Goal: Information Seeking & Learning: Learn about a topic

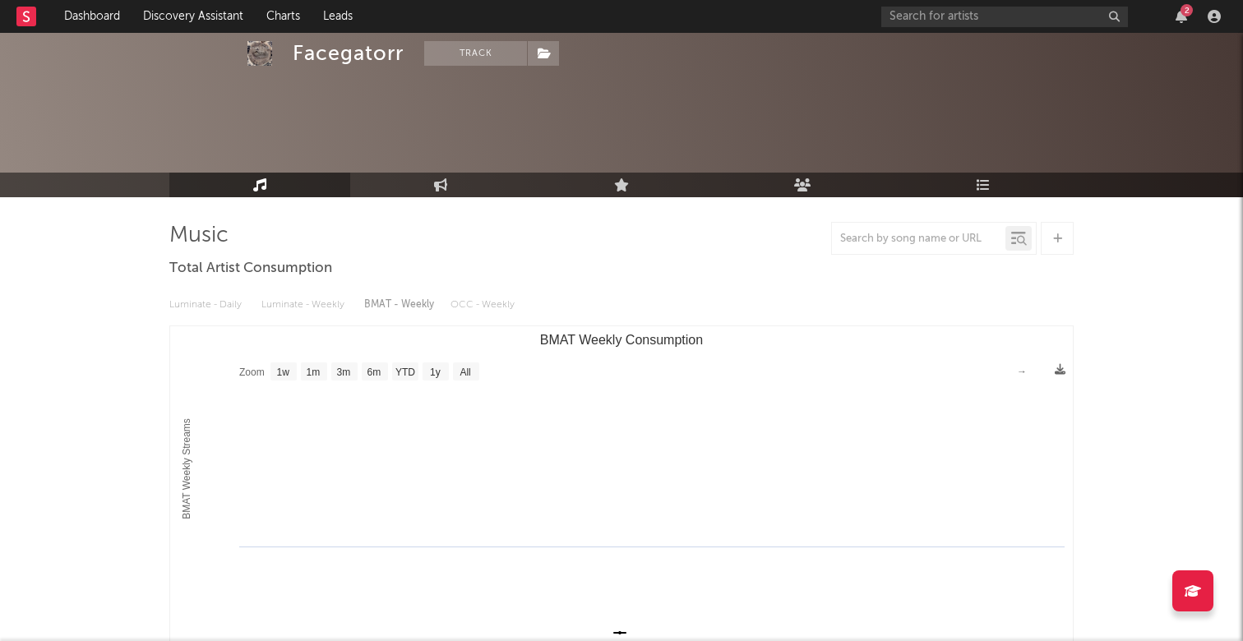
select select "1w"
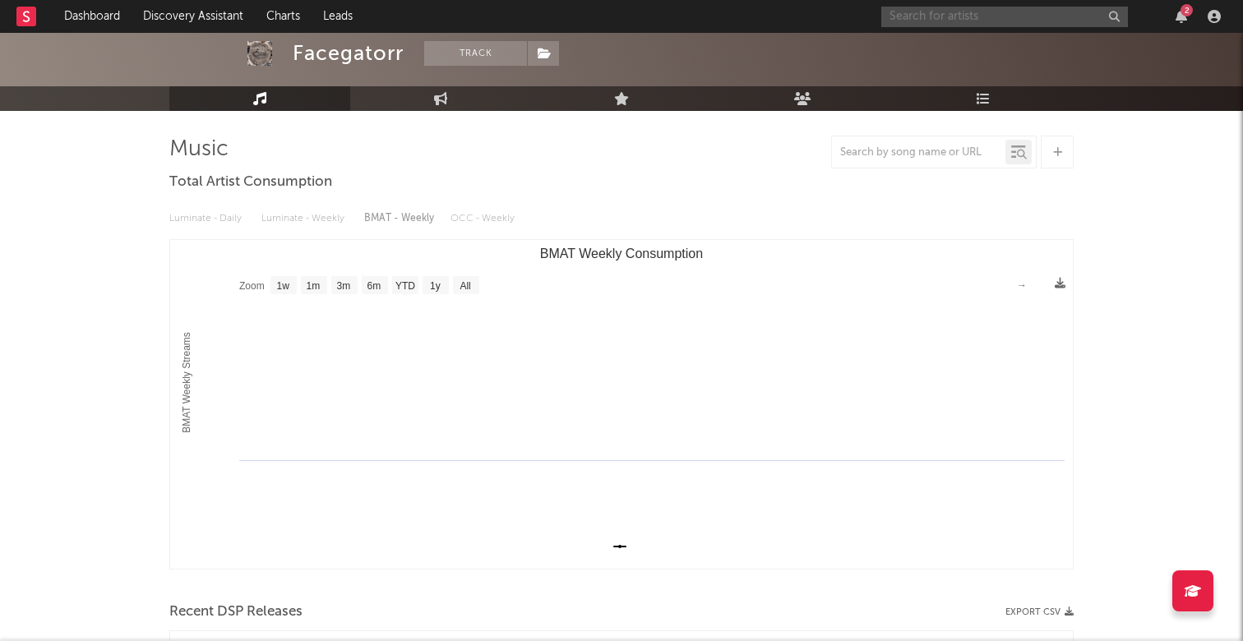
click at [925, 24] on input "text" at bounding box center [1004, 17] width 247 height 21
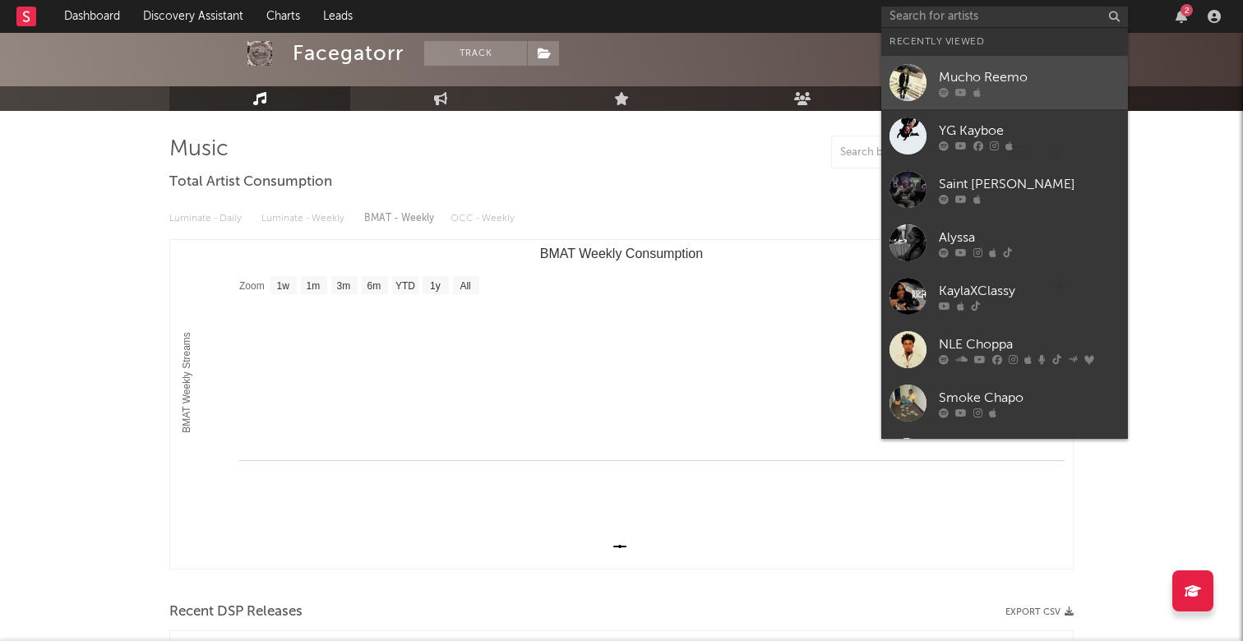
click at [1013, 86] on div "Mucho Reemo" at bounding box center [1029, 77] width 181 height 20
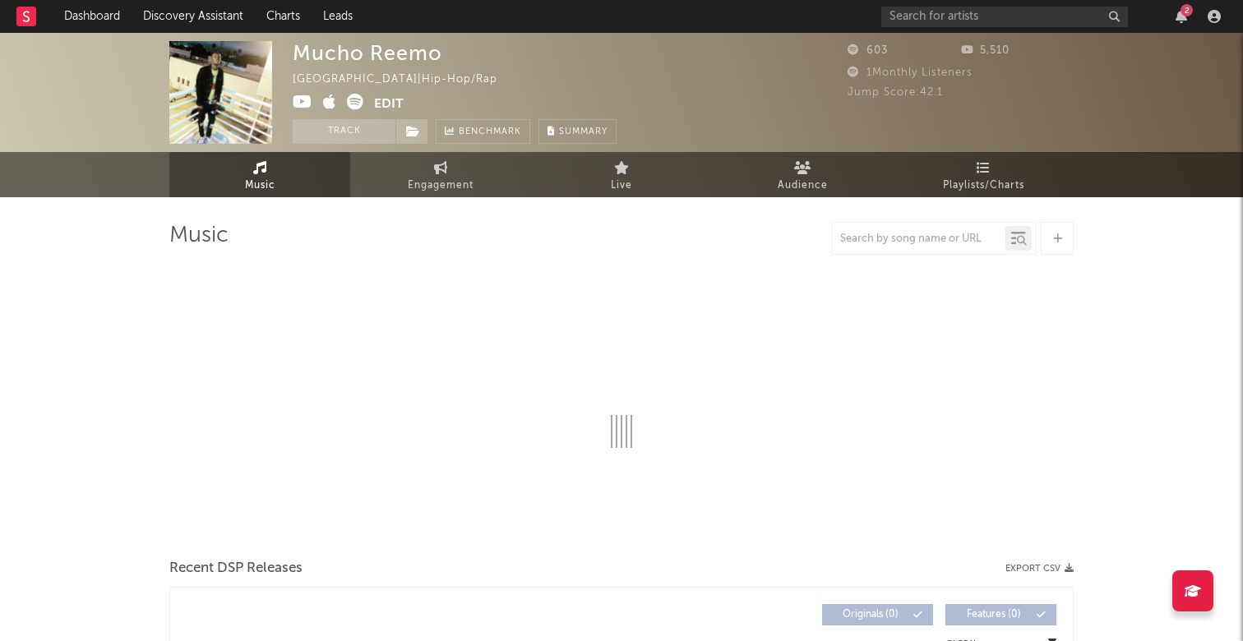
select select "1w"
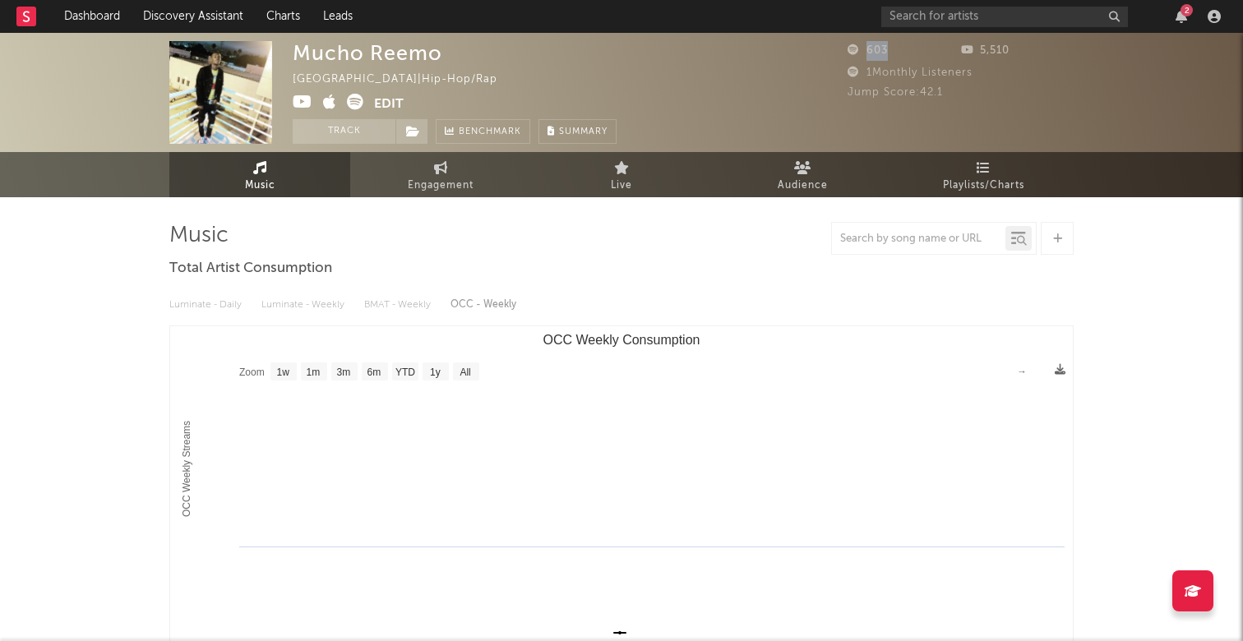
click at [949, 128] on div "603 5,510 1 Monthly Listeners Jump Score: 42.1" at bounding box center [961, 92] width 226 height 103
click at [736, 112] on div "Mucho Reemo [GEOGRAPHIC_DATA] | Hip-Hop/Rap Edit Track Benchmark Summary" at bounding box center [560, 92] width 534 height 103
click at [1182, 14] on div "2" at bounding box center [1187, 10] width 12 height 12
click at [599, 62] on div "Mucho Reemo [GEOGRAPHIC_DATA] | Hip-Hop/Rap Edit Track Benchmark Summary" at bounding box center [455, 92] width 324 height 103
